Goal: Check status: Check status

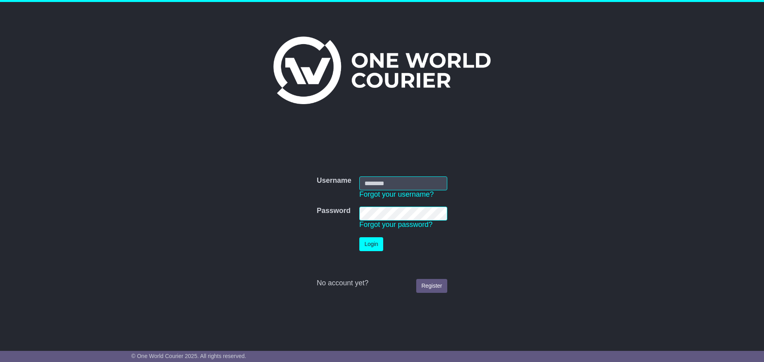
type input "**********"
click at [366, 245] on button "Login" at bounding box center [371, 244] width 24 height 14
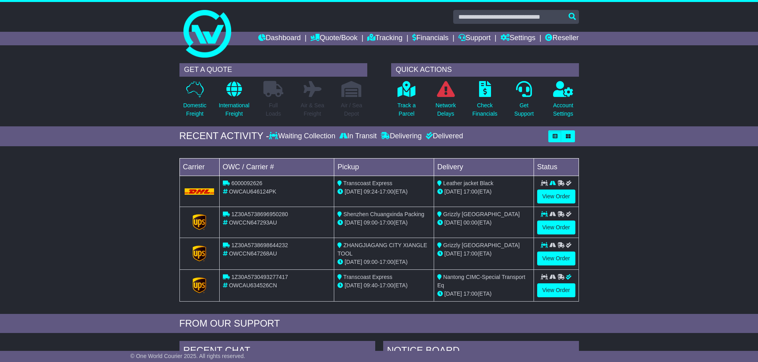
click at [37, 205] on div "Loading... No bookings found Carrier OWC / Carrier # Pickup Delivery Status 600…" at bounding box center [379, 232] width 758 height 164
click at [562, 258] on link "View Order" at bounding box center [556, 259] width 38 height 14
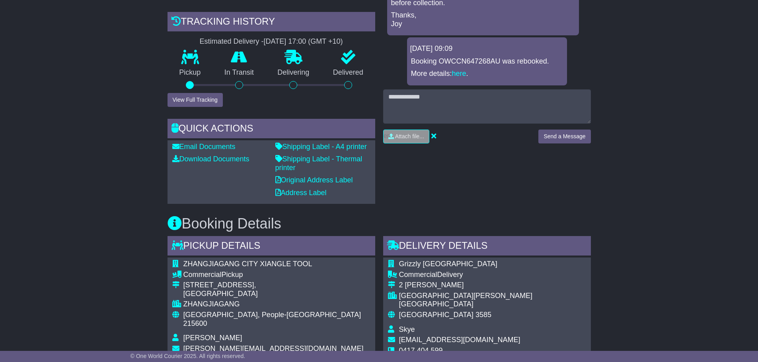
scroll to position [278, 0]
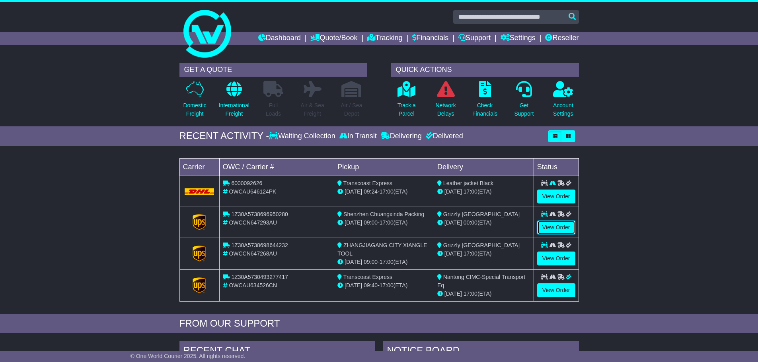
click at [557, 226] on link "View Order" at bounding box center [556, 228] width 38 height 14
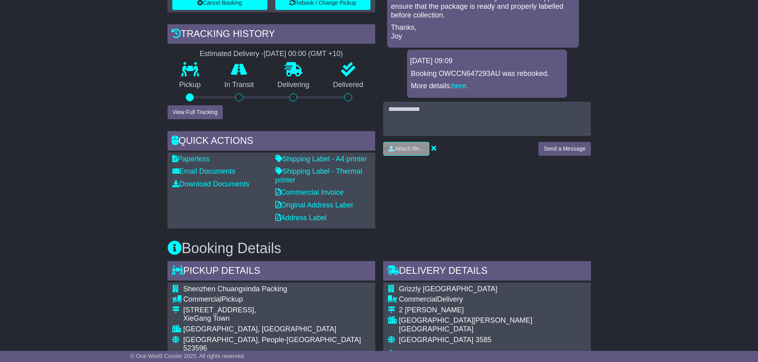
scroll to position [278, 0]
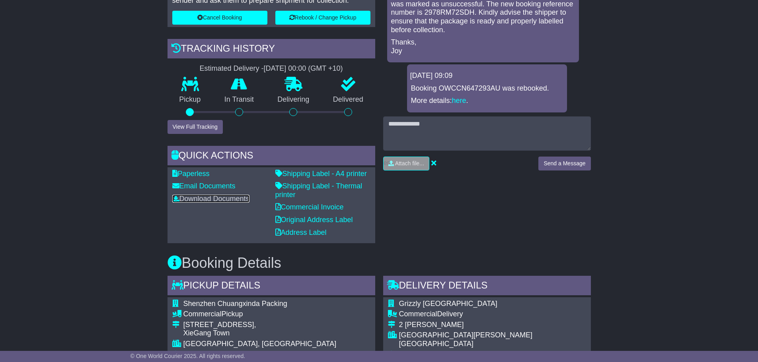
click at [222, 197] on link "Download Documents" at bounding box center [210, 199] width 77 height 8
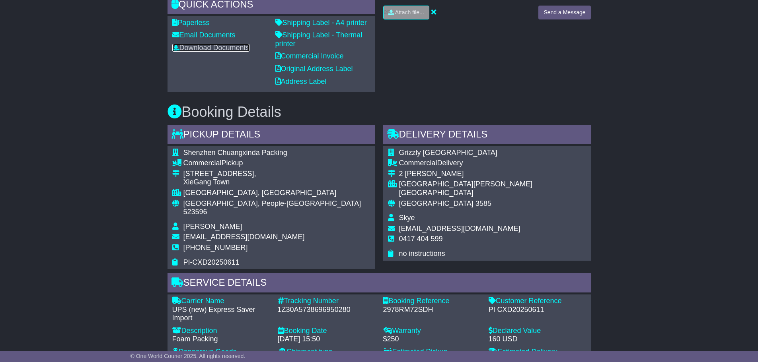
scroll to position [438, 0]
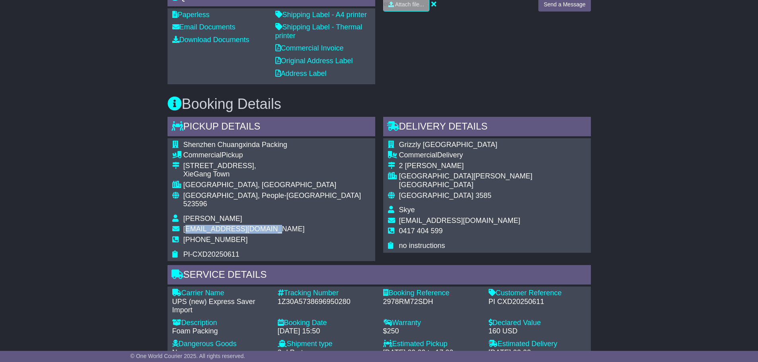
drag, startPoint x: 272, startPoint y: 221, endPoint x: 185, endPoint y: 220, distance: 86.3
click at [185, 225] on td "[EMAIL_ADDRESS][DOMAIN_NAME]" at bounding box center [276, 230] width 187 height 11
click at [277, 225] on td "[EMAIL_ADDRESS][DOMAIN_NAME]" at bounding box center [276, 230] width 187 height 11
drag, startPoint x: 276, startPoint y: 220, endPoint x: 188, endPoint y: 221, distance: 87.9
click at [184, 225] on td "[EMAIL_ADDRESS][DOMAIN_NAME]" at bounding box center [276, 230] width 187 height 11
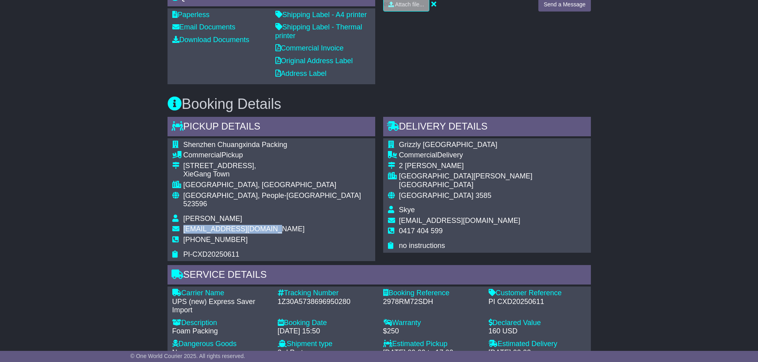
copy span "[EMAIL_ADDRESS][DOMAIN_NAME]"
drag, startPoint x: 400, startPoint y: 144, endPoint x: 453, endPoint y: 144, distance: 52.9
click at [453, 144] on td "Grizzly [GEOGRAPHIC_DATA]" at bounding box center [492, 146] width 187 height 11
copy span "Grizzly [GEOGRAPHIC_DATA]"
